Goal: Task Accomplishment & Management: Use online tool/utility

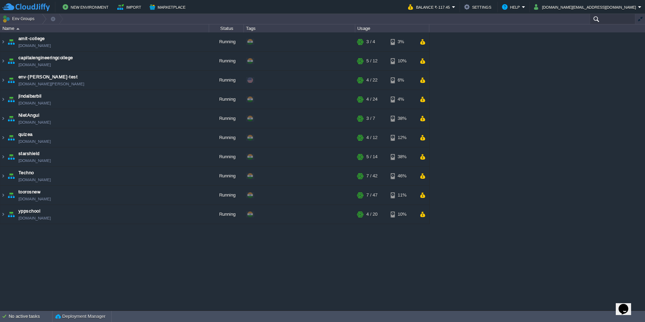
click at [627, 22] on div at bounding box center [613, 19] width 46 height 10
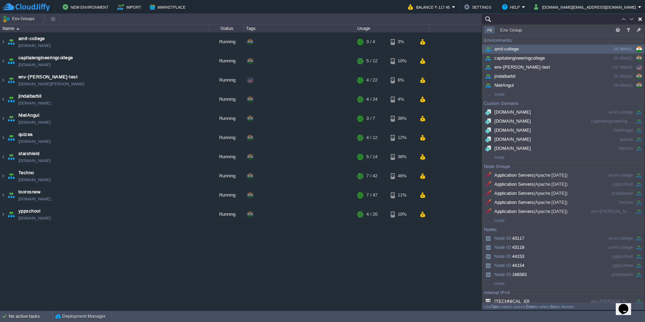
paste input "toorosnew"
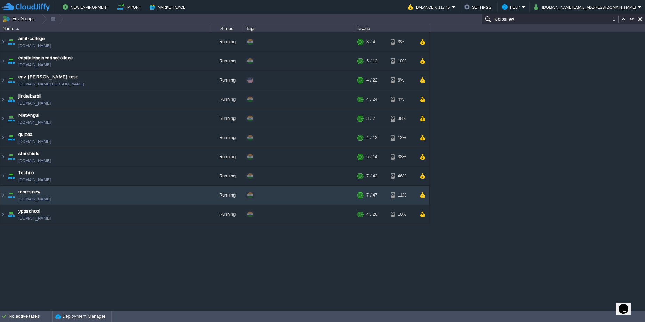
type input "toorosnew"
click at [112, 190] on td "toorosnew [DOMAIN_NAME]" at bounding box center [104, 195] width 209 height 19
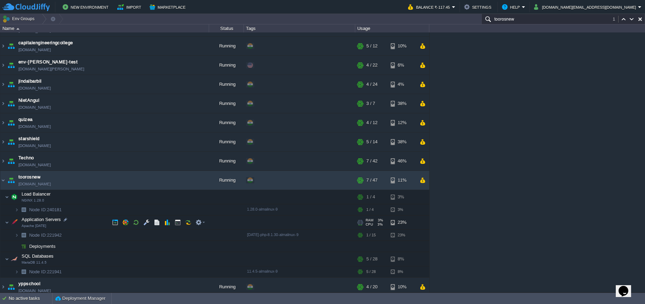
scroll to position [19, 0]
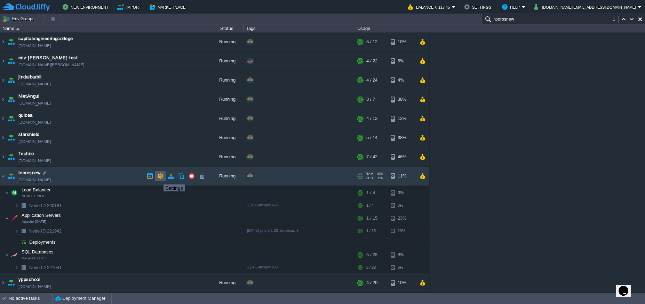
click at [158, 178] on button "button" at bounding box center [160, 176] width 6 height 6
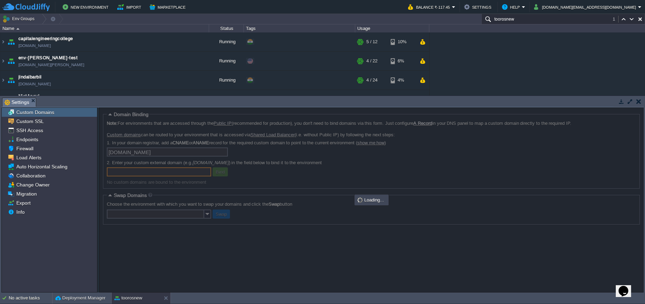
click at [637, 99] on button "button" at bounding box center [639, 101] width 5 height 6
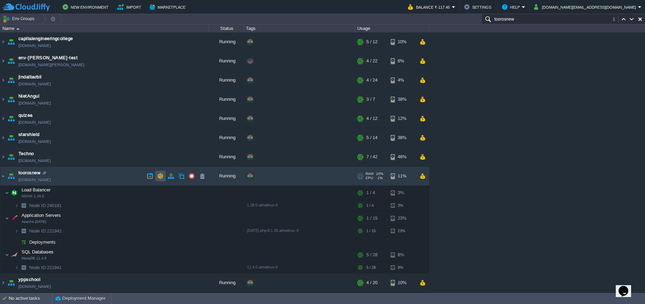
click at [160, 174] on button "button" at bounding box center [160, 176] width 6 height 6
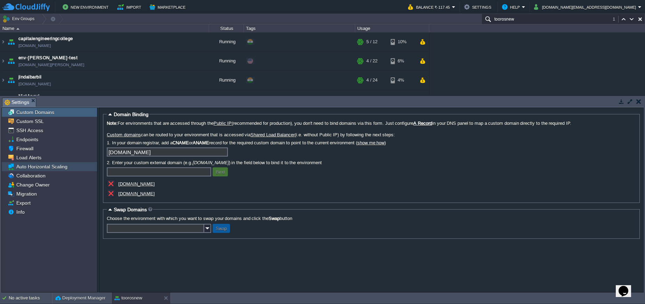
click at [18, 168] on span "Auto Horizontal Scaling" at bounding box center [42, 166] width 54 height 6
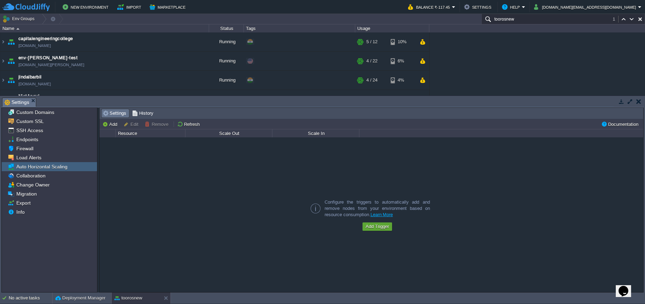
click at [638, 102] on button "button" at bounding box center [639, 101] width 5 height 6
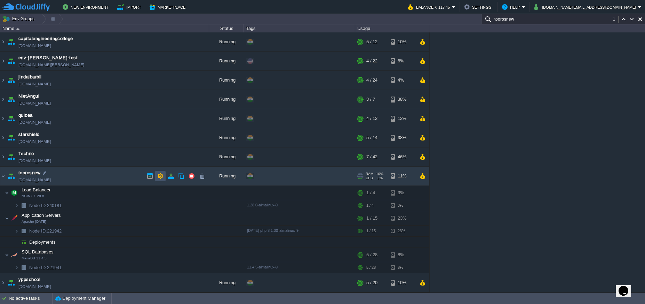
click at [157, 173] on button "button" at bounding box center [160, 176] width 6 height 6
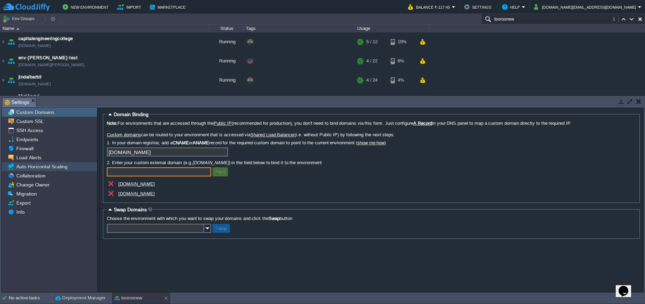
click at [44, 168] on span "Auto Horizontal Scaling" at bounding box center [42, 166] width 54 height 6
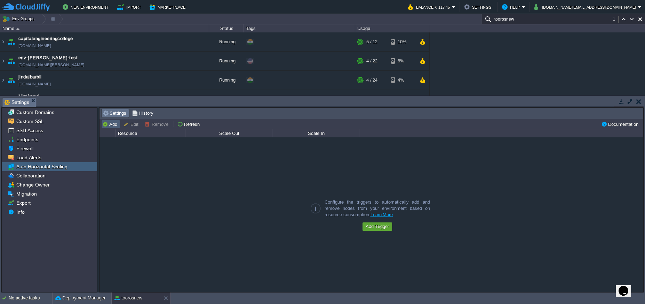
click at [109, 127] on td "Add" at bounding box center [110, 124] width 19 height 8
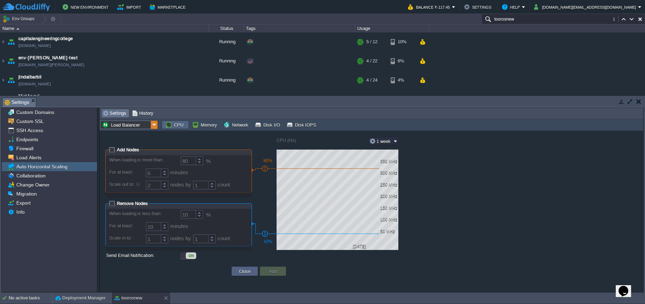
click at [156, 126] on img at bounding box center [154, 124] width 7 height 8
click at [133, 149] on div "Application Servers Apache [DATE]" at bounding box center [128, 149] width 57 height 13
type input "Application Servers"
click at [117, 151] on span "Add Nodes" at bounding box center [128, 149] width 22 height 5
checkbox input "true"
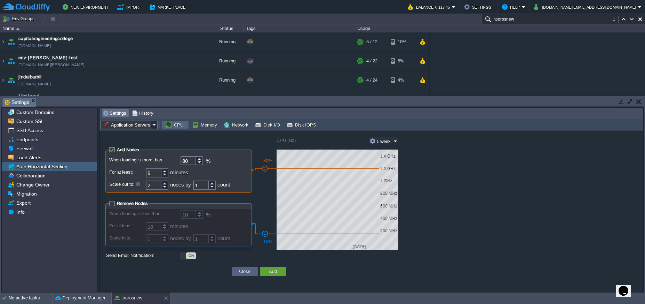
click at [170, 126] on button "CPU" at bounding box center [175, 124] width 20 height 6
click at [154, 173] on input "5" at bounding box center [154, 172] width 16 height 9
type input "2"
type input "5"
click at [156, 187] on input "2" at bounding box center [154, 184] width 16 height 9
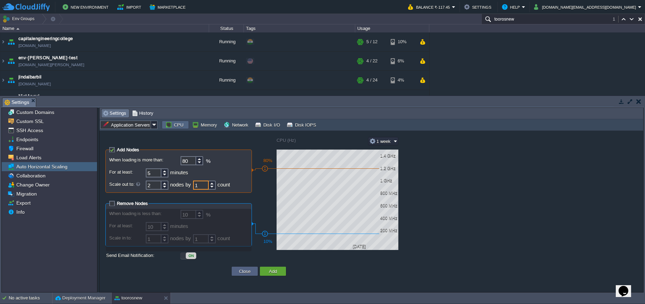
click at [206, 186] on input "1" at bounding box center [201, 184] width 16 height 9
type input "2"
type input "1"
click at [117, 203] on span "Remove Nodes" at bounding box center [132, 202] width 31 height 5
checkbox input "true"
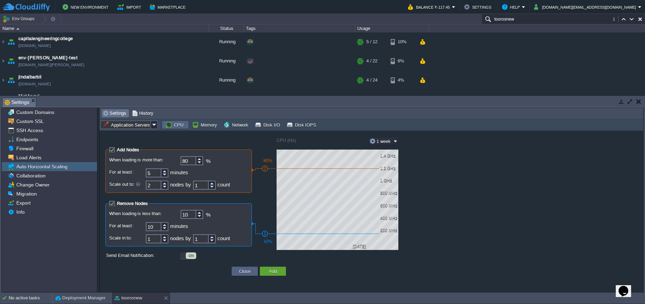
click at [191, 215] on input "10" at bounding box center [189, 214] width 16 height 9
type input "1"
type input "50"
click at [155, 228] on input "10" at bounding box center [154, 226] width 16 height 9
click at [213, 128] on td "Memory" at bounding box center [205, 124] width 29 height 8
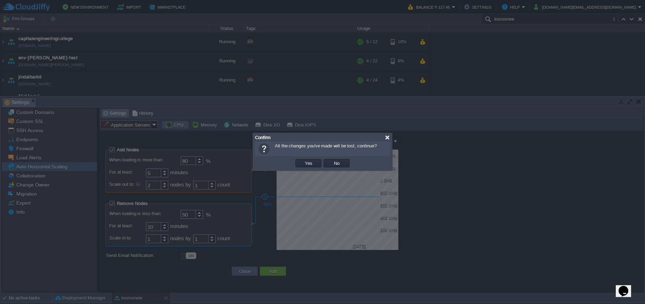
click at [386, 139] on div at bounding box center [387, 137] width 5 height 5
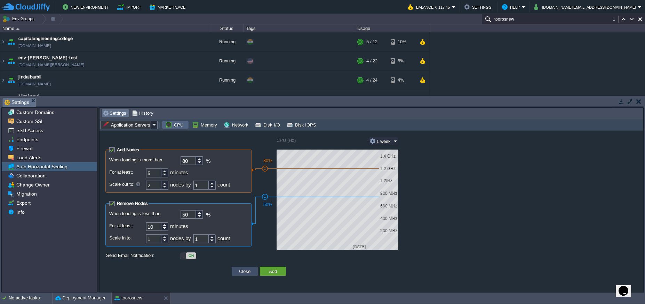
click at [244, 271] on button "Close" at bounding box center [245, 271] width 16 height 6
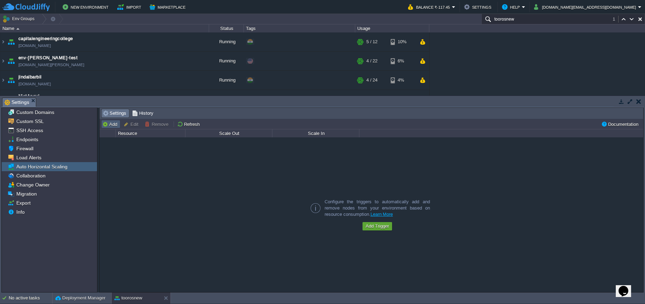
click at [112, 123] on button "Add" at bounding box center [110, 124] width 17 height 6
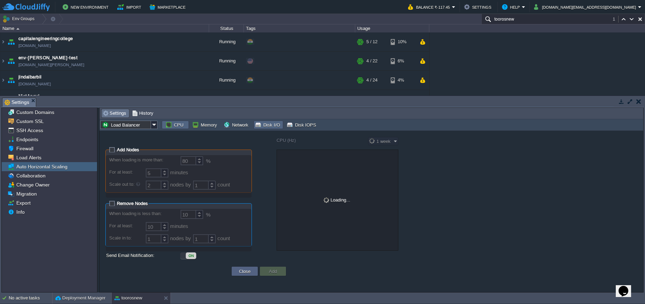
click at [274, 123] on button "Disk I/O" at bounding box center [268, 124] width 27 height 6
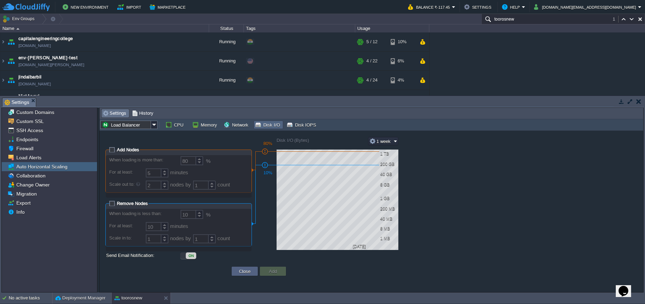
click at [113, 153] on fieldset "Add Nodes When loading is more than: 80 % For at least: 5 minutes Scale out to:…" at bounding box center [178, 170] width 147 height 46
click at [117, 149] on span "Add Nodes" at bounding box center [128, 149] width 22 height 5
checkbox input "true"
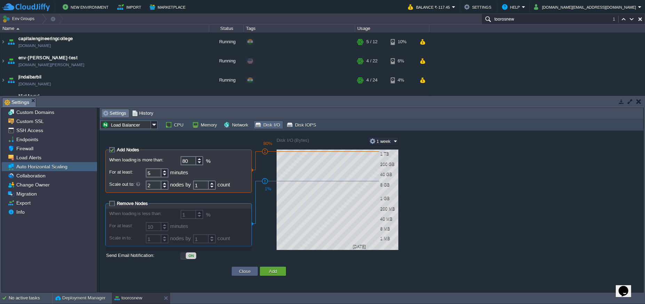
type input "2"
drag, startPoint x: 267, startPoint y: 165, endPoint x: 266, endPoint y: 176, distance: 11.5
click at [266, 176] on div "2%" at bounding box center [265, 176] width 6 height 7
click at [381, 141] on button "1 week" at bounding box center [381, 141] width 24 height 6
click at [381, 140] on button "1 week" at bounding box center [381, 141] width 24 height 6
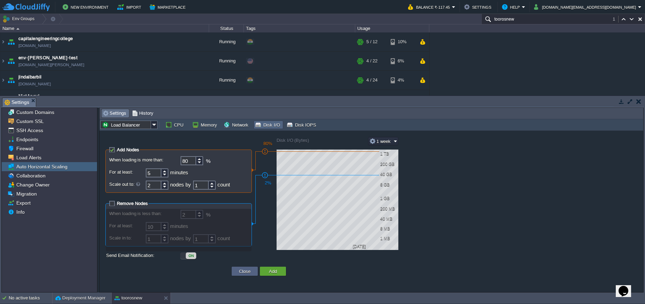
click at [235, 120] on div "CPU Memory Network Disk I/O Disk IOPS" at bounding box center [240, 125] width 164 height 10
click at [238, 123] on button "Network" at bounding box center [236, 124] width 27 height 6
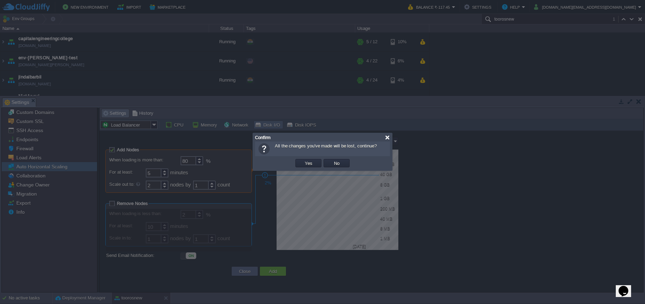
click at [385, 135] on div at bounding box center [387, 137] width 5 height 5
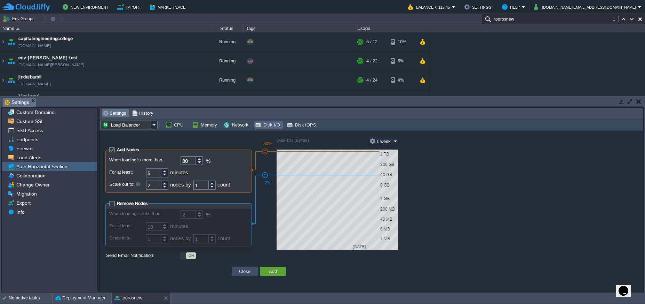
click at [238, 269] on button "Close" at bounding box center [245, 271] width 16 height 6
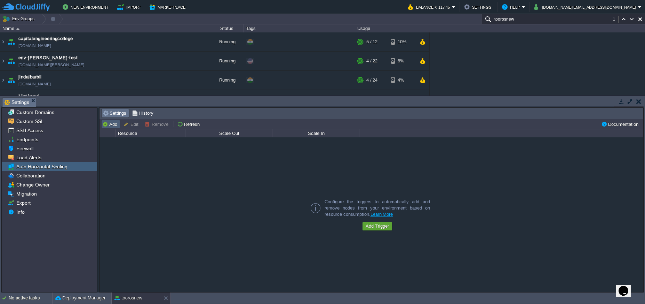
click at [113, 123] on button "Add" at bounding box center [110, 124] width 17 height 6
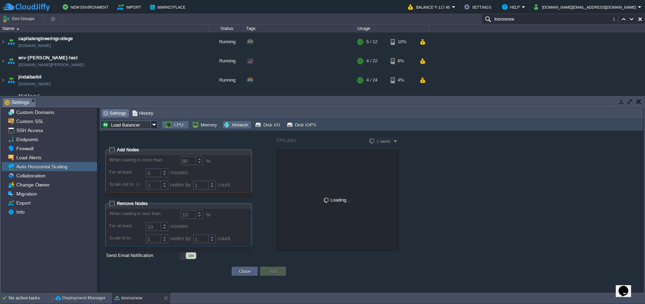
click at [238, 127] on button "Network" at bounding box center [236, 124] width 27 height 6
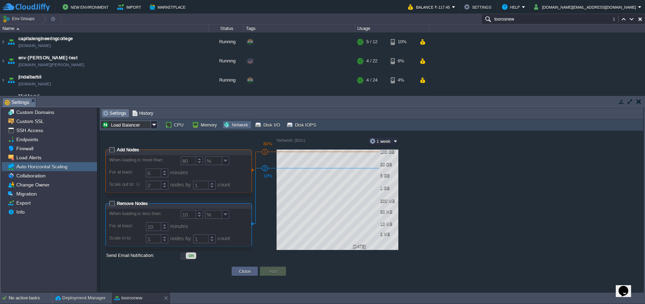
click at [109, 150] on fieldset "Add Nodes When loading is more than: 80 % For at least: 5 minutes Scale out to:…" at bounding box center [178, 170] width 147 height 46
click at [117, 150] on span "Add Nodes" at bounding box center [128, 149] width 22 height 5
checkbox input "true"
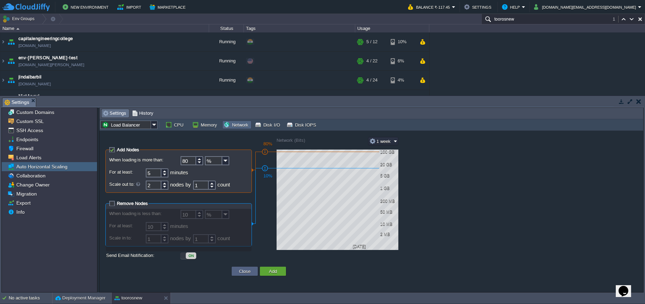
click at [639, 101] on button "button" at bounding box center [639, 101] width 5 height 6
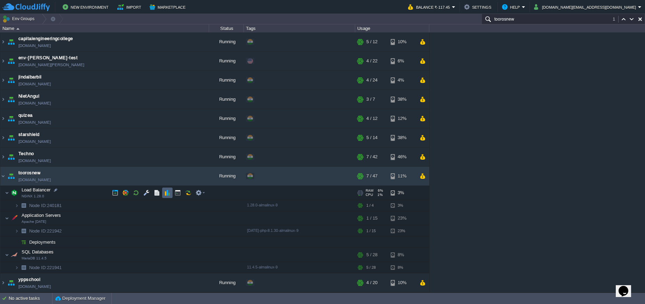
click at [165, 194] on button "button" at bounding box center [167, 192] width 6 height 6
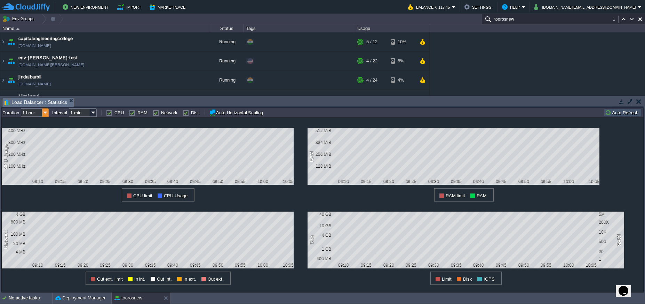
click at [42, 113] on img at bounding box center [45, 112] width 7 height 8
click at [42, 142] on div "12 hours" at bounding box center [35, 139] width 26 height 9
type input "12 hours"
type input "1 hour"
click at [45, 112] on img at bounding box center [45, 112] width 7 height 8
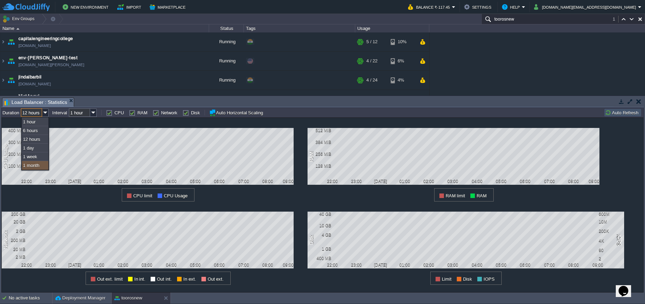
click at [42, 163] on div "1 month" at bounding box center [35, 165] width 26 height 9
type input "1 month"
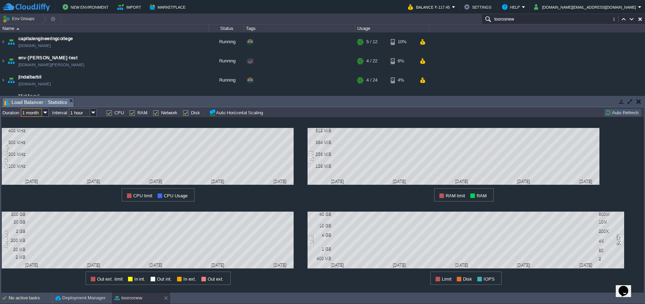
click at [643, 103] on td at bounding box center [639, 101] width 9 height 8
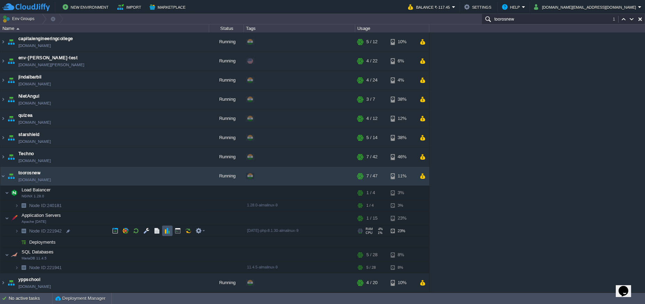
click at [167, 229] on button "button" at bounding box center [167, 230] width 6 height 6
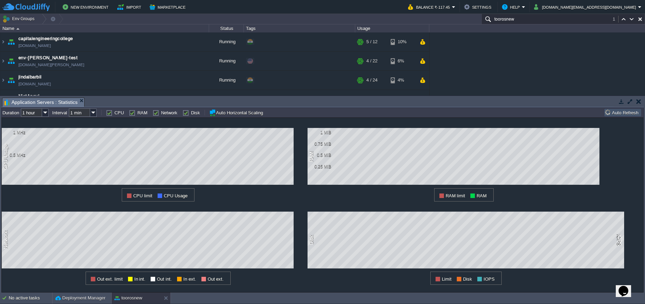
click at [639, 102] on button "button" at bounding box center [639, 101] width 5 height 6
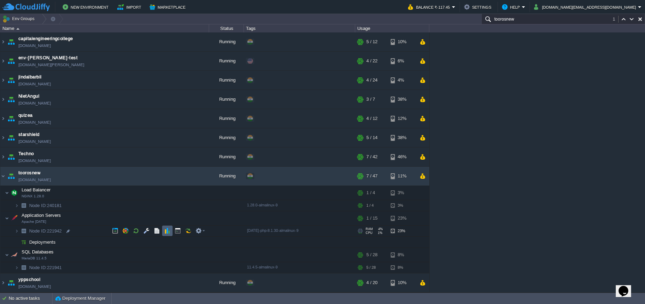
click at [165, 231] on button "button" at bounding box center [167, 230] width 6 height 6
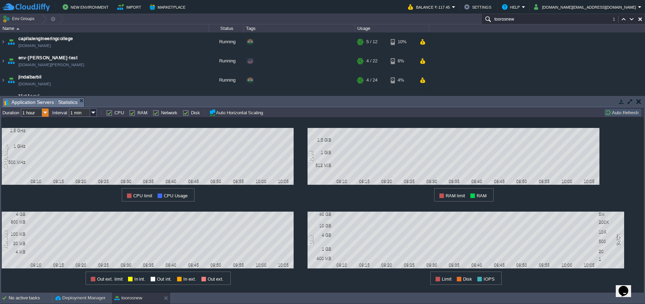
click at [46, 116] on img at bounding box center [45, 112] width 7 height 8
click at [37, 143] on div "12 hours" at bounding box center [35, 139] width 26 height 9
type input "12 hours"
type input "1 hour"
click at [42, 110] on img at bounding box center [45, 112] width 7 height 8
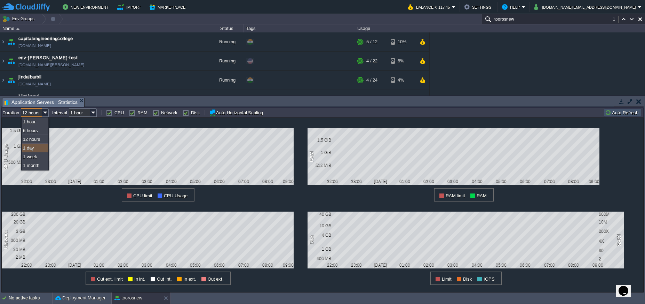
click at [27, 149] on div "1 day" at bounding box center [35, 147] width 26 height 9
type input "1 day"
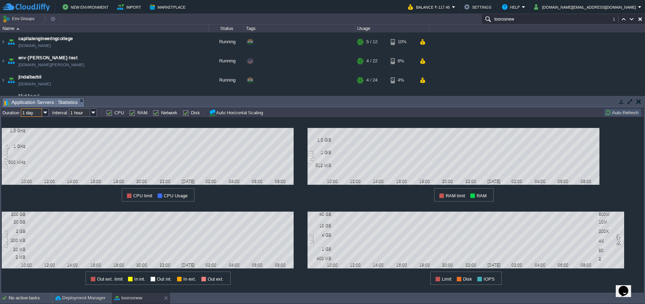
click at [640, 102] on button "button" at bounding box center [639, 101] width 5 height 6
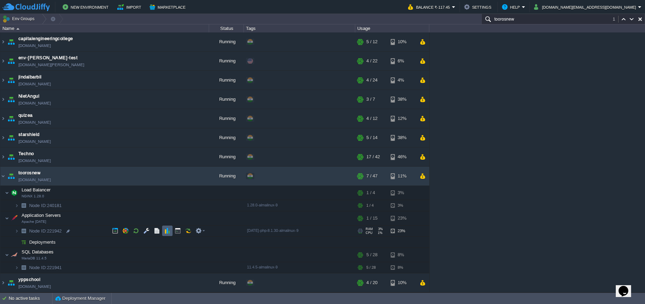
click at [170, 234] on td at bounding box center [167, 230] width 10 height 10
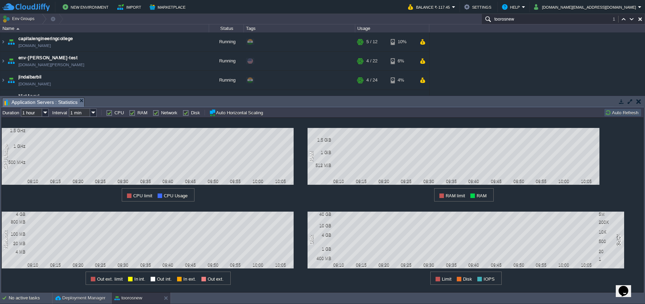
click at [40, 111] on input "1 hour" at bounding box center [31, 112] width 21 height 8
click at [33, 151] on div "1 day" at bounding box center [35, 147] width 26 height 9
type input "1 day"
type input "1 hour"
click at [638, 104] on td at bounding box center [639, 101] width 9 height 8
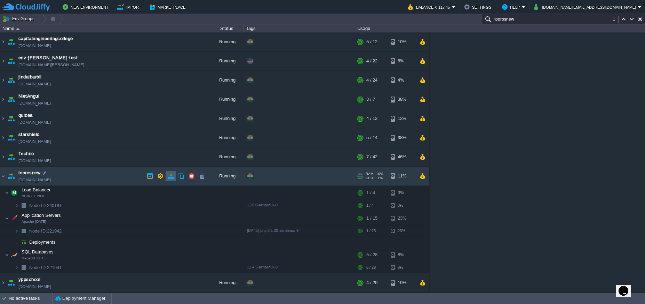
click at [173, 177] on button "button" at bounding box center [171, 176] width 6 height 6
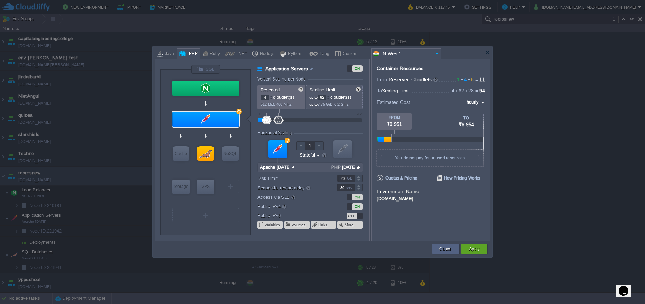
type input "60"
drag, startPoint x: 271, startPoint y: 122, endPoint x: 278, endPoint y: 122, distance: 7.3
click at [278, 122] on div at bounding box center [278, 120] width 10 height 9
click at [451, 249] on button "Cancel" at bounding box center [446, 248] width 13 height 7
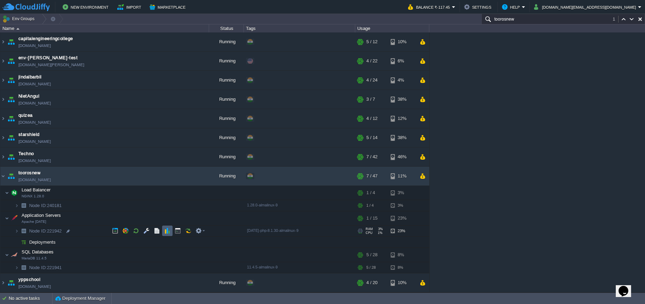
click at [166, 231] on button "button" at bounding box center [167, 230] width 6 height 6
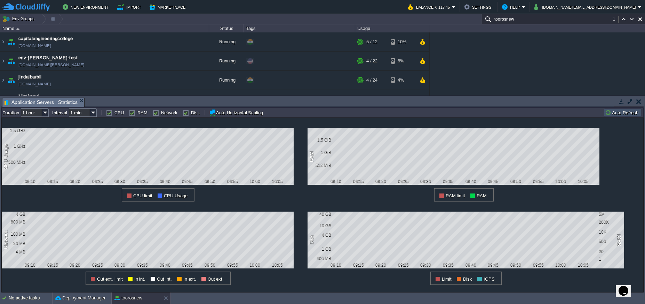
click at [33, 118] on div "1 CPU Usage 1.5 GHz 1 GHz 500 MHz 09:10 09:15 09:20 09:25 09:30 09:35 09:40 09:…" at bounding box center [155, 160] width 306 height 84
click at [32, 113] on input "1 hour" at bounding box center [31, 112] width 21 height 8
click at [30, 147] on div "1 day" at bounding box center [35, 147] width 26 height 9
type input "1 day"
type input "1 hour"
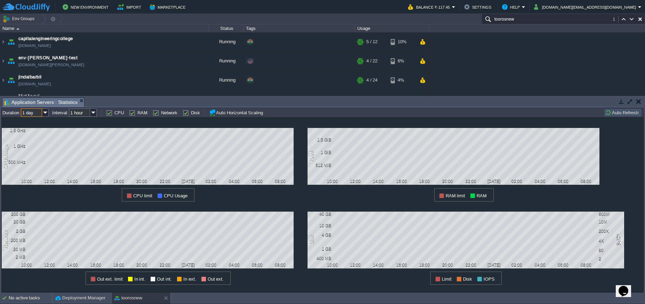
click at [33, 112] on input "1 day" at bounding box center [31, 112] width 21 height 8
click at [33, 155] on div "1 week" at bounding box center [35, 156] width 26 height 9
type input "1 week"
click at [38, 111] on input "1 week" at bounding box center [31, 112] width 21 height 8
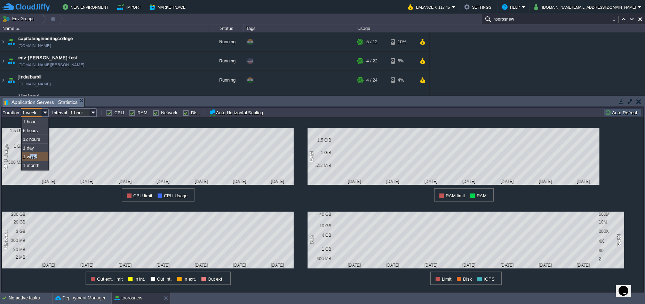
click at [31, 158] on div "1 week" at bounding box center [35, 156] width 26 height 9
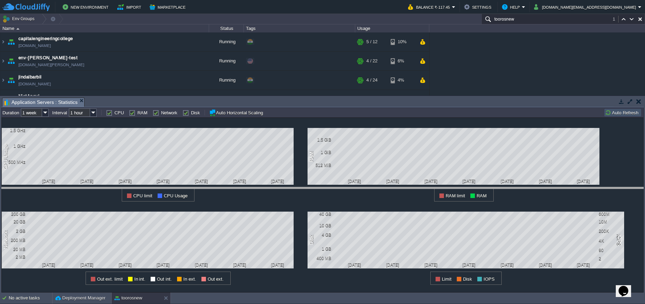
drag, startPoint x: 336, startPoint y: 102, endPoint x: 357, endPoint y: 191, distance: 91.9
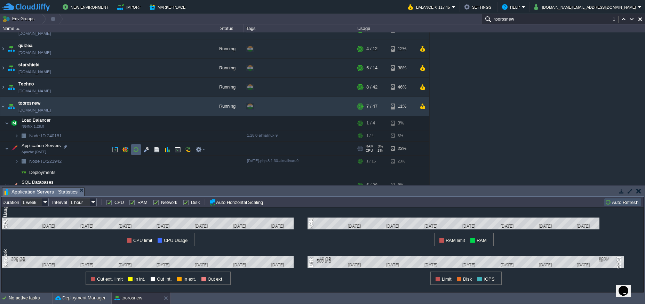
scroll to position [103, 0]
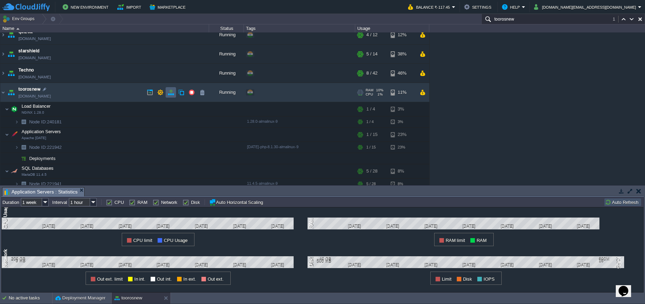
click at [172, 90] on button "button" at bounding box center [171, 92] width 6 height 6
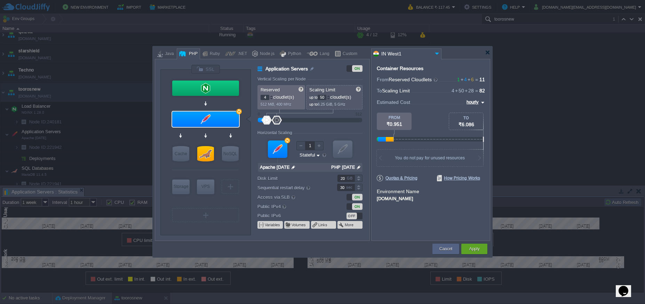
click at [277, 119] on div at bounding box center [277, 120] width 10 height 9
drag, startPoint x: 277, startPoint y: 120, endPoint x: 287, endPoint y: 121, distance: 10.1
click at [287, 121] on div at bounding box center [287, 120] width 10 height 9
click at [322, 97] on input "110" at bounding box center [322, 97] width 9 height 5
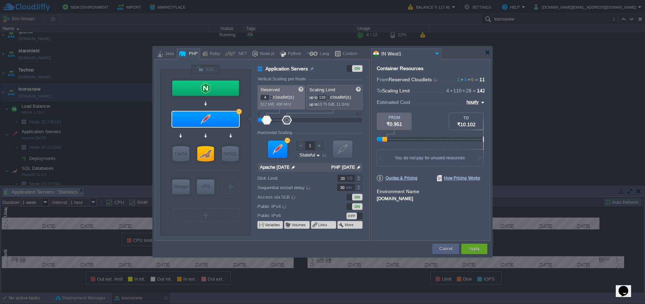
click at [268, 96] on input "4" at bounding box center [265, 97] width 9 height 5
type input "90"
drag, startPoint x: 288, startPoint y: 122, endPoint x: 283, endPoint y: 121, distance: 4.5
click at [283, 121] on div at bounding box center [283, 120] width 10 height 9
click at [447, 246] on button "Cancel" at bounding box center [446, 248] width 13 height 7
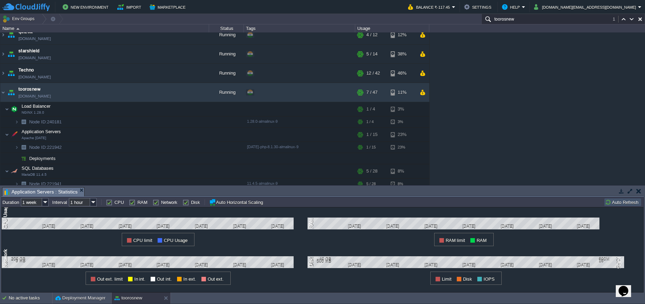
click at [638, 189] on button "button" at bounding box center [639, 191] width 5 height 6
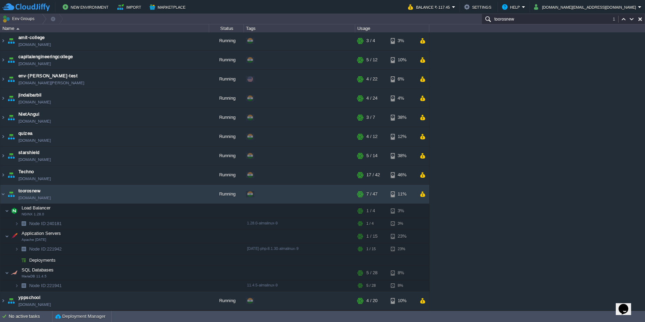
scroll to position [1, 0]
